Goal: Task Accomplishment & Management: Use online tool/utility

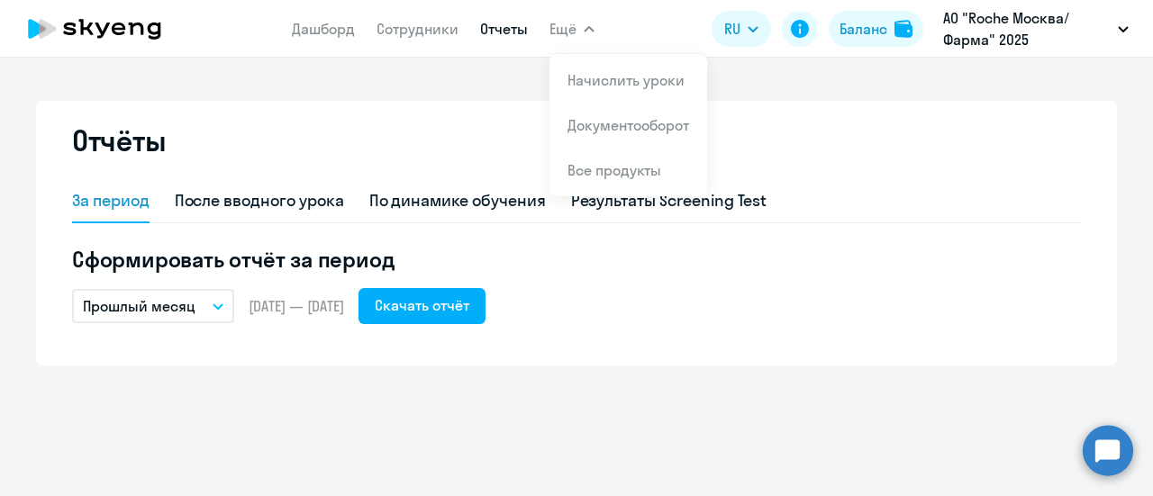
click at [555, 30] on span "Ещё" at bounding box center [562, 29] width 27 height 22
click at [575, 33] on span "Ещё" at bounding box center [562, 29] width 27 height 22
click at [610, 83] on link "Начислить уроки" at bounding box center [626, 80] width 117 height 18
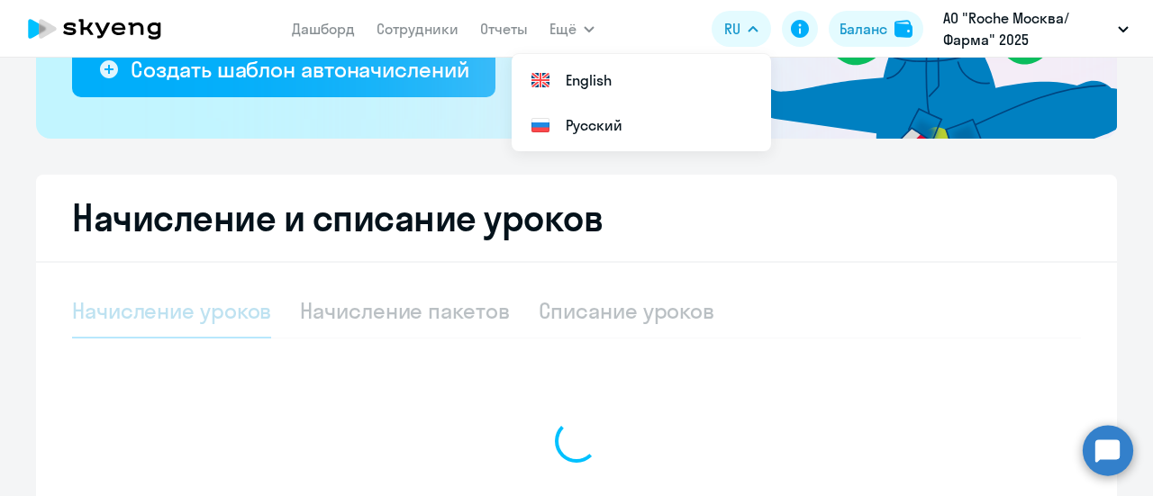
scroll to position [297, 0]
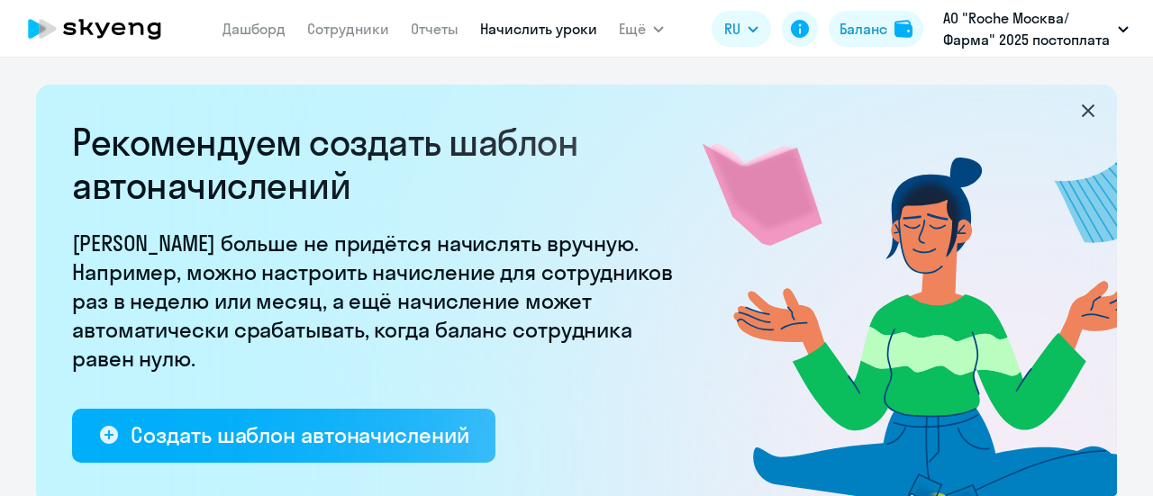
select select "10"
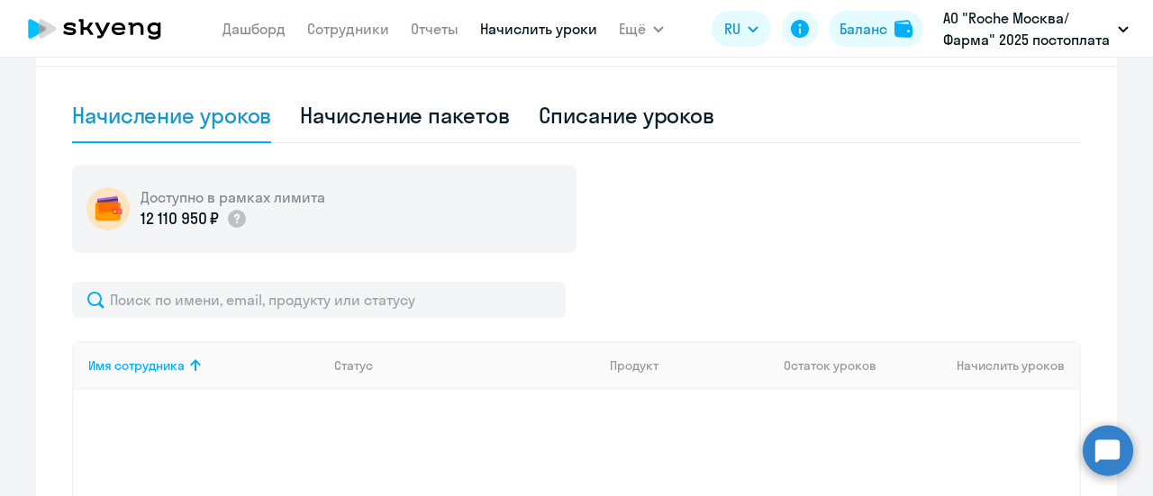
scroll to position [557, 0]
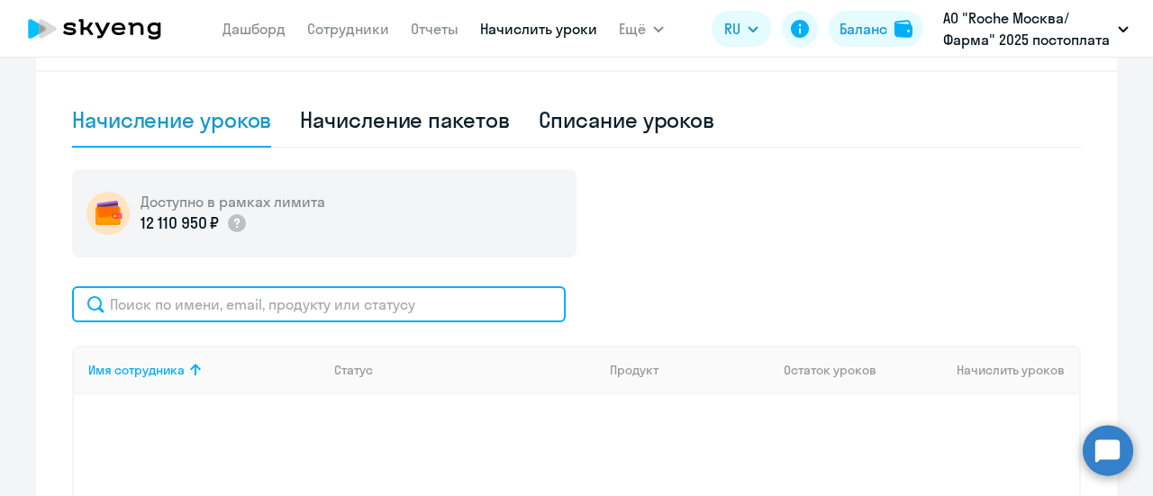
click at [240, 296] on input "text" at bounding box center [319, 304] width 494 height 36
paste input "[PERSON_NAME][EMAIL_ADDRESS][DOMAIN_NAME]"
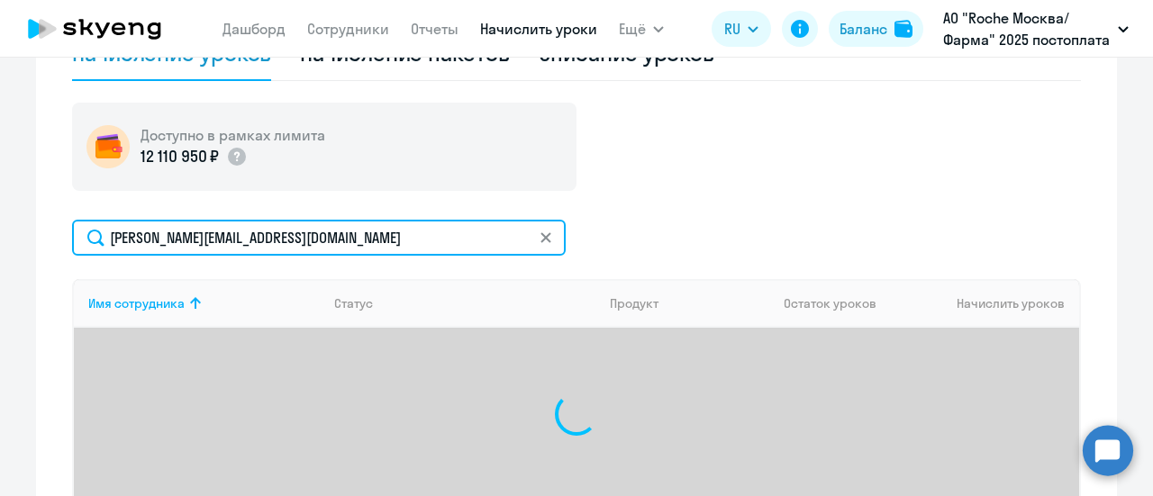
scroll to position [647, 0]
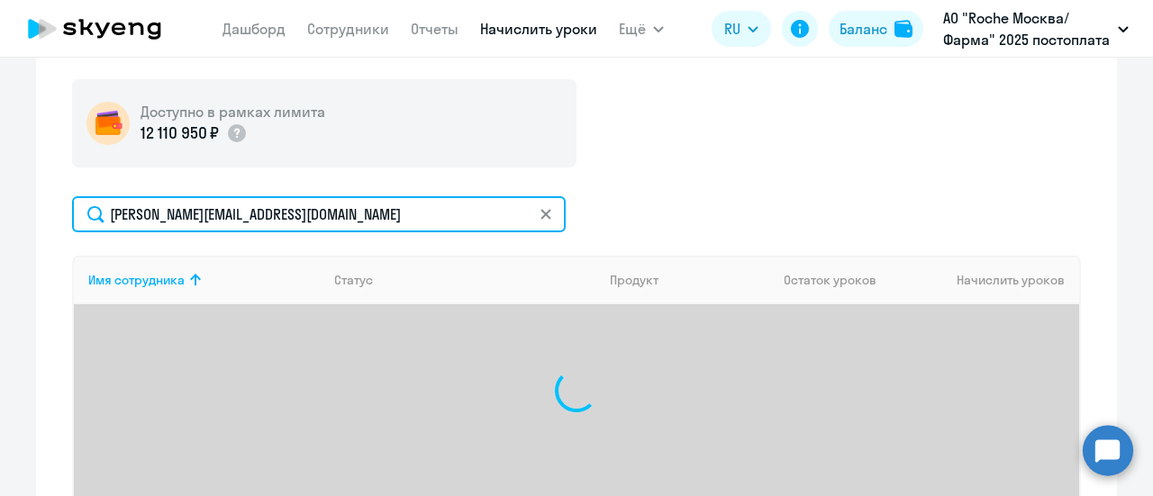
type input "[PERSON_NAME][EMAIL_ADDRESS][DOMAIN_NAME]"
